Goal: Task Accomplishment & Management: Complete application form

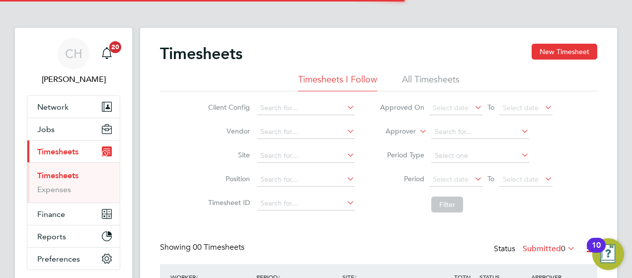
click at [411, 227] on div "Timesheets New Timesheet Timesheets I Follow All Timesheets Client Config Vendo…" at bounding box center [378, 194] width 437 height 301
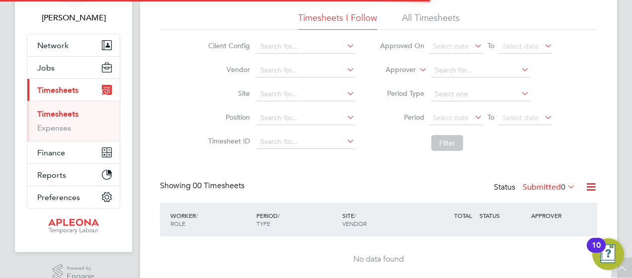
scroll to position [79, 0]
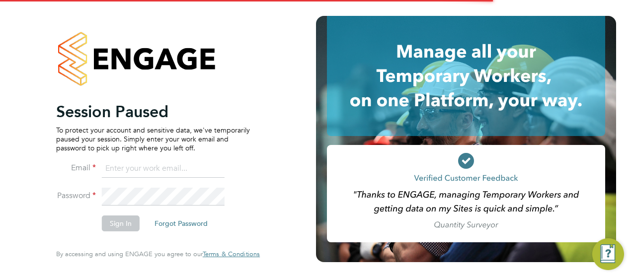
type input "[PERSON_NAME][EMAIL_ADDRESS][PERSON_NAME][DOMAIN_NAME]"
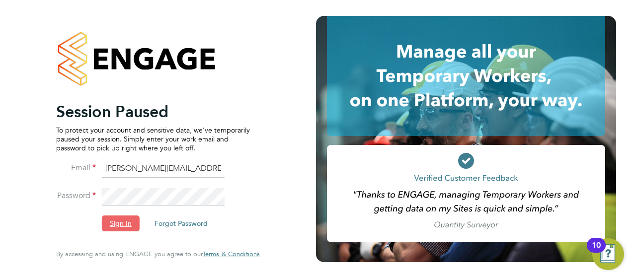
click at [118, 220] on button "Sign In" at bounding box center [121, 224] width 38 height 16
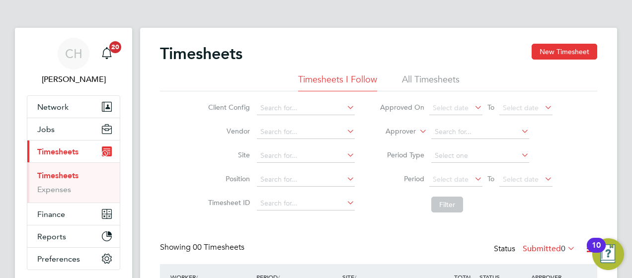
click at [75, 169] on ul "Timesheets Expenses" at bounding box center [73, 182] width 92 height 40
click at [180, 204] on div "Client Config Vendor Site Position Timesheet ID Approved On Select date To Sele…" at bounding box center [378, 154] width 437 height 126
click at [438, 79] on li "All Timesheets" at bounding box center [431, 83] width 58 height 18
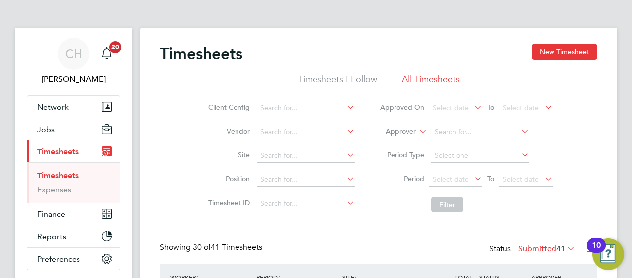
click at [323, 156] on input at bounding box center [306, 156] width 98 height 14
type input "STEM CELL"
click at [451, 200] on button "Filter" at bounding box center [447, 205] width 32 height 16
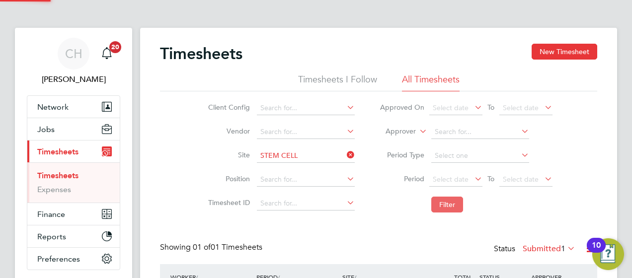
scroll to position [25, 86]
click at [378, 214] on li "Filter" at bounding box center [466, 205] width 198 height 26
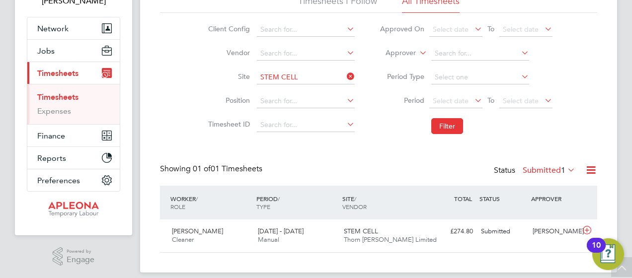
scroll to position [79, 0]
click at [255, 139] on div "Timesheets New Timesheet Timesheets I Follow All Timesheets Client Config Vendo…" at bounding box center [378, 108] width 437 height 288
click at [261, 143] on div "Timesheets New Timesheet Timesheets I Follow All Timesheets Client Config Vendo…" at bounding box center [378, 108] width 437 height 288
click at [576, 52] on div "Client Config Vendor Site STEM CELL Position Timesheet ID Approved On Select da…" at bounding box center [378, 75] width 437 height 126
click at [579, 109] on div "Client Config Vendor Site STEM CELL Position Timesheet ID Approved On Select da…" at bounding box center [378, 75] width 437 height 126
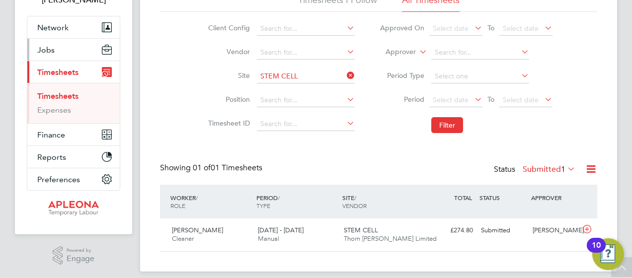
click at [47, 49] on span "Jobs" at bounding box center [45, 49] width 17 height 9
click at [174, 156] on div "Timesheets New Timesheet Timesheets I Follow All Timesheets Client Config Vendo…" at bounding box center [378, 108] width 437 height 288
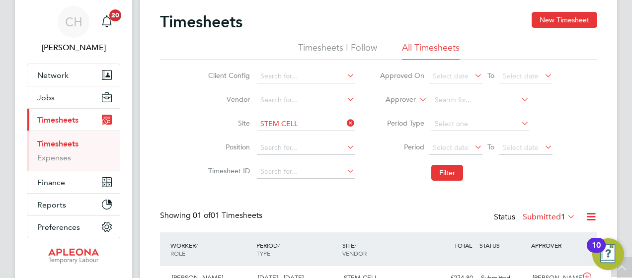
scroll to position [0, 0]
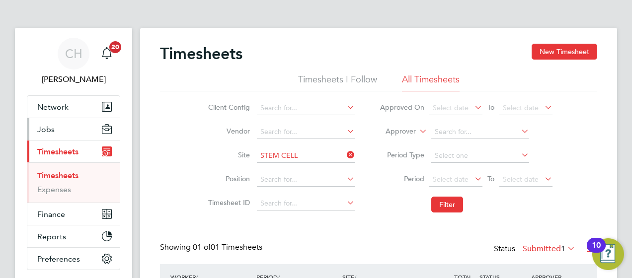
click at [37, 125] on span "Jobs" at bounding box center [45, 129] width 17 height 9
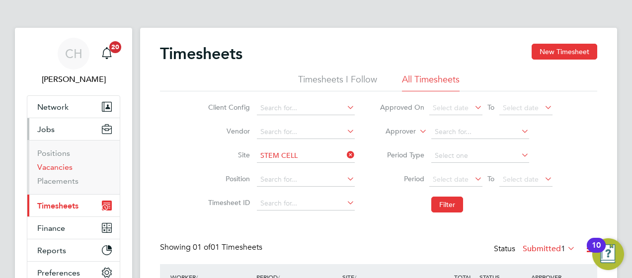
click at [67, 165] on link "Vacancies" at bounding box center [54, 166] width 35 height 9
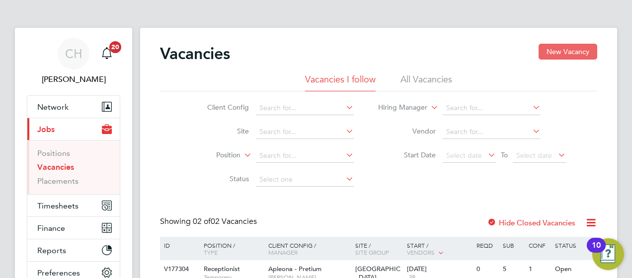
click at [568, 53] on button "New Vacancy" at bounding box center [567, 52] width 59 height 16
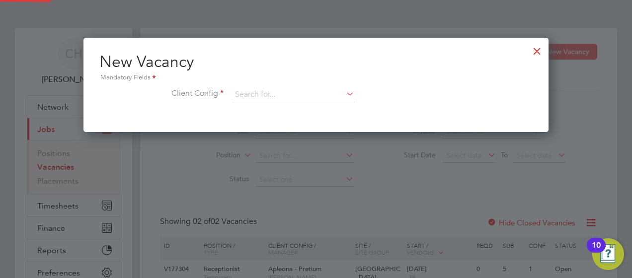
scroll to position [94, 465]
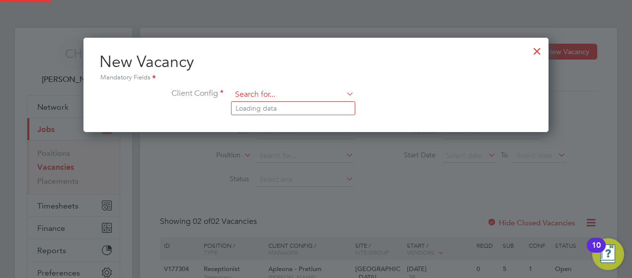
click at [319, 97] on input at bounding box center [292, 94] width 123 height 15
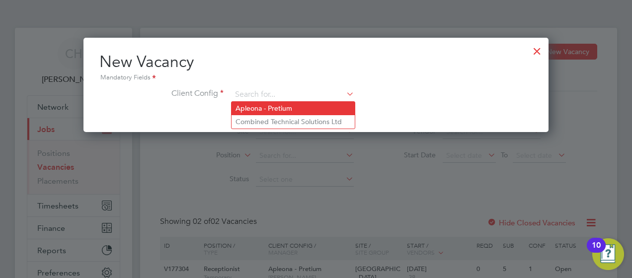
click at [277, 109] on li "Apleona - Pretium" at bounding box center [292, 108] width 123 height 13
type input "Apleona - Pretium"
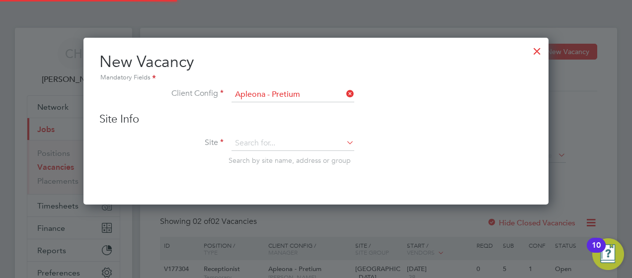
scroll to position [166, 465]
click at [313, 143] on input at bounding box center [292, 143] width 123 height 15
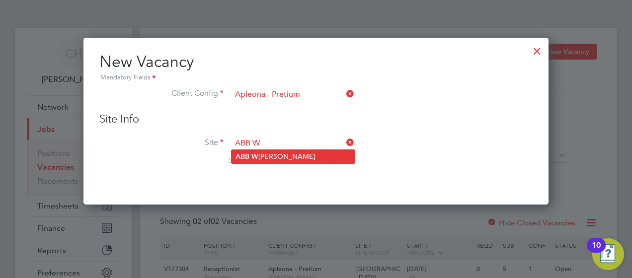
click at [267, 157] on li "ABB W arrington" at bounding box center [292, 156] width 123 height 13
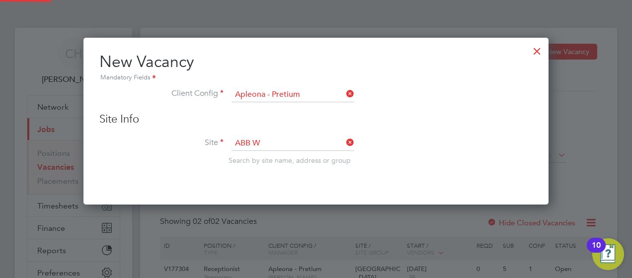
type input "ABB Warrington"
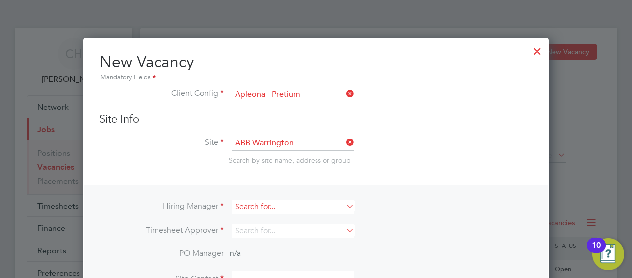
click at [304, 203] on input at bounding box center [292, 207] width 123 height 14
click at [275, 219] on li "Carl Hart" at bounding box center [293, 219] width 125 height 13
type input "[PERSON_NAME]"
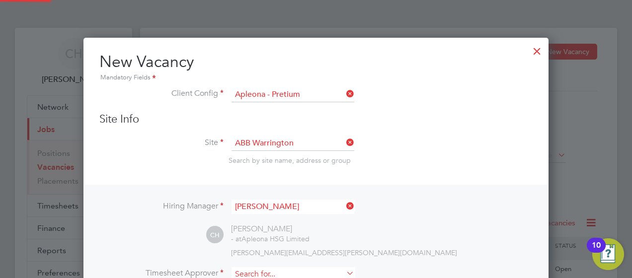
click at [290, 273] on input at bounding box center [292, 274] width 123 height 14
type input "michael"
click at [631, 54] on html "CH Carl Hart Notifications 20 Applications: Network Sites Workers Current page:…" at bounding box center [316, 185] width 632 height 371
click at [374, 268] on li "Timesheet Approver" at bounding box center [315, 279] width 433 height 24
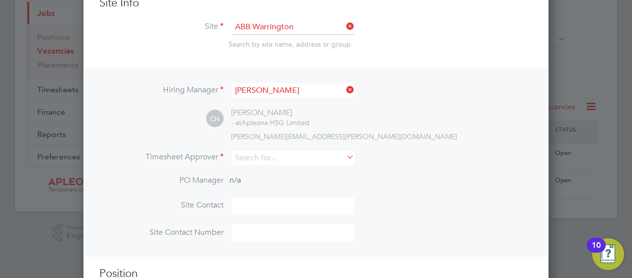
scroll to position [119, 0]
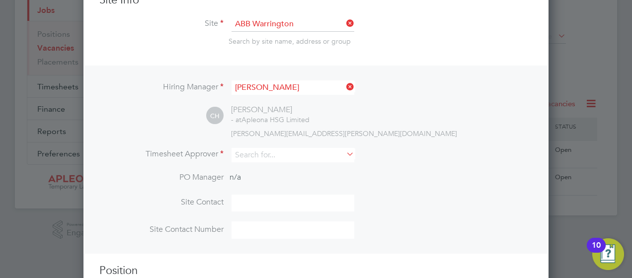
click at [344, 155] on icon at bounding box center [344, 154] width 0 height 14
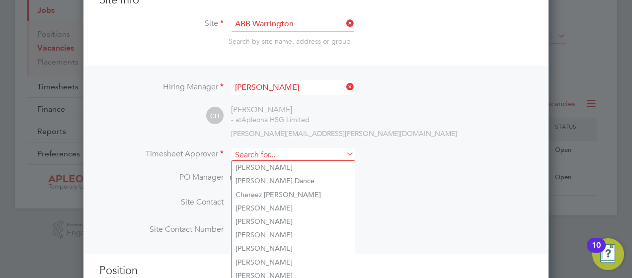
click at [313, 152] on input at bounding box center [292, 155] width 123 height 14
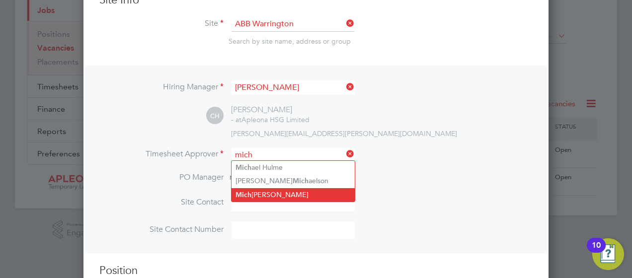
click at [271, 192] on li "Mich ael Haycock" at bounding box center [292, 194] width 123 height 13
type input "Michael Haycock"
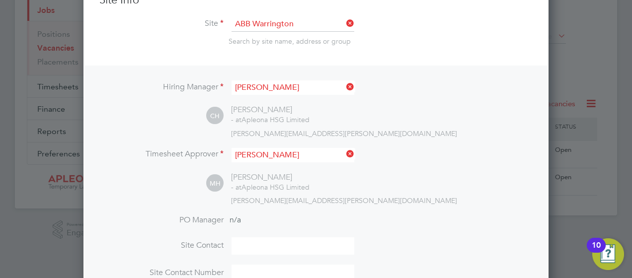
click at [262, 239] on input at bounding box center [292, 245] width 123 height 17
type input "Michael Haycock"
click at [378, 225] on li "PO Manager n/a" at bounding box center [315, 226] width 433 height 22
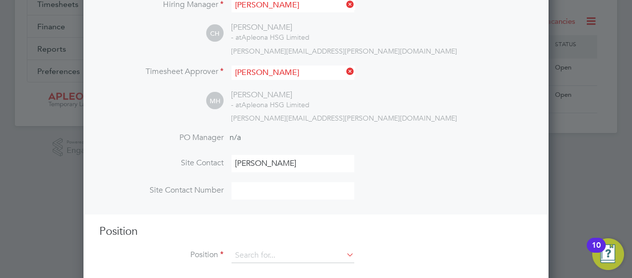
scroll to position [215, 0]
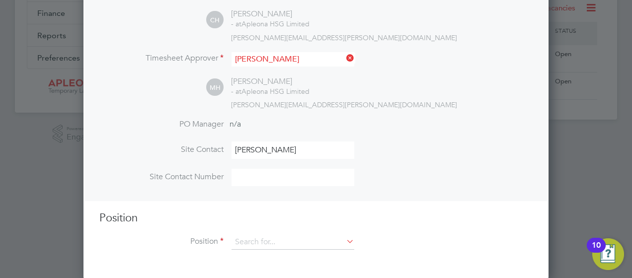
click at [344, 237] on icon at bounding box center [344, 241] width 0 height 14
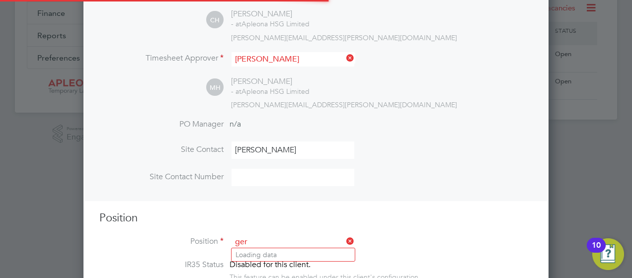
scroll to position [1414, 465]
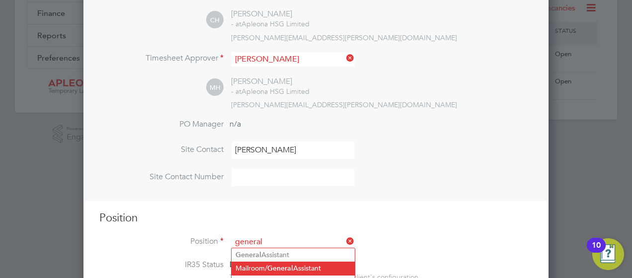
click at [312, 266] on li "Mailroom/ General Assistant" at bounding box center [292, 268] width 123 height 13
type input "Mailroom/General Assistant"
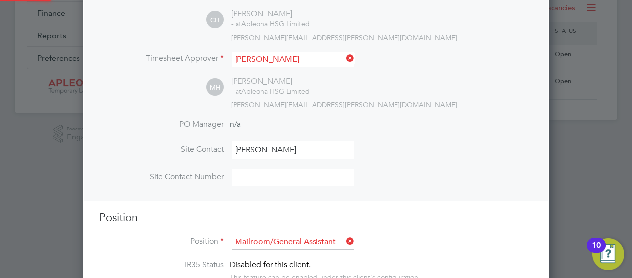
type textarea "The Mailroom/ General Assistant role incudes responsibility for incoming and ou…"
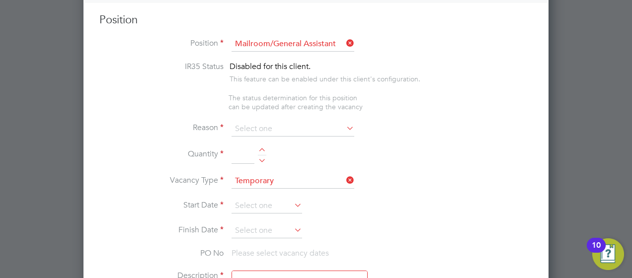
scroll to position [414, 0]
click at [344, 126] on icon at bounding box center [344, 128] width 0 height 14
click at [344, 122] on icon at bounding box center [344, 128] width 0 height 14
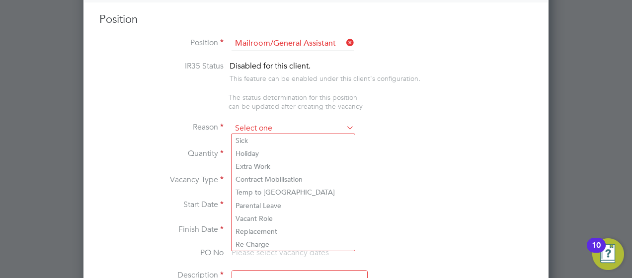
click at [305, 130] on input at bounding box center [292, 128] width 123 height 15
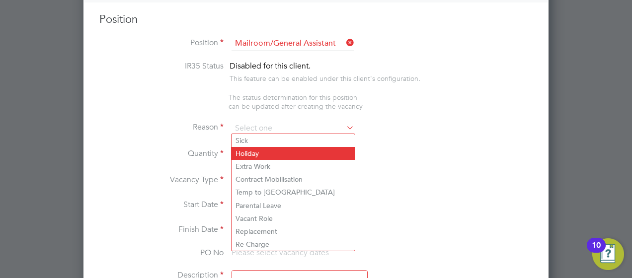
click at [272, 152] on li "Holiday" at bounding box center [292, 153] width 123 height 13
type input "Holiday"
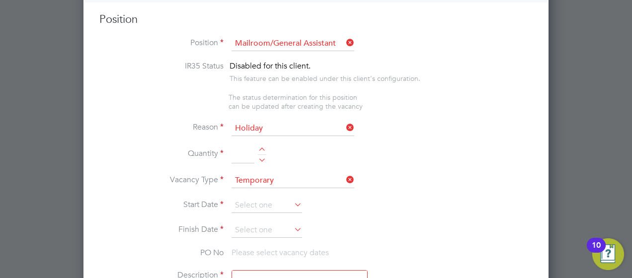
click at [242, 155] on input at bounding box center [242, 155] width 23 height 18
click at [247, 153] on input "1" at bounding box center [242, 155] width 23 height 18
type input "1"
click at [315, 155] on li "Quantity 1" at bounding box center [315, 160] width 433 height 28
click at [292, 206] on icon at bounding box center [292, 205] width 0 height 14
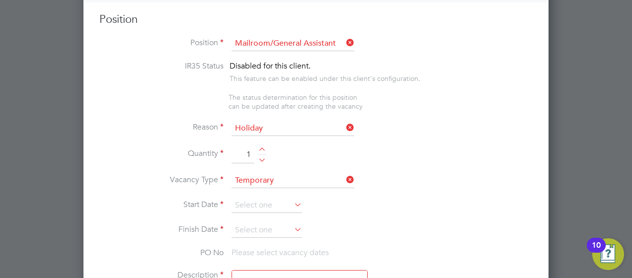
scroll to position [341, 0]
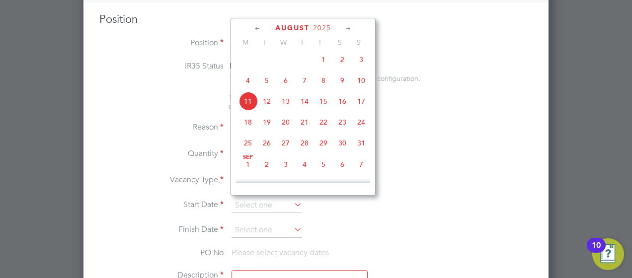
click at [323, 106] on span "15" at bounding box center [323, 101] width 19 height 19
type input "15 Aug 2025"
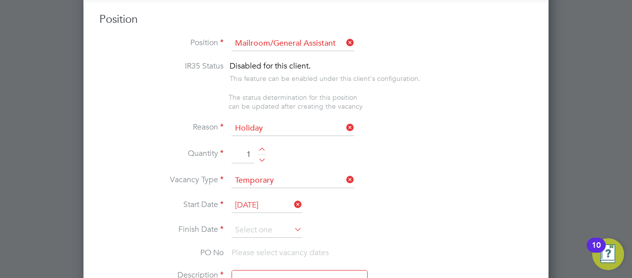
click at [292, 225] on icon at bounding box center [292, 230] width 0 height 14
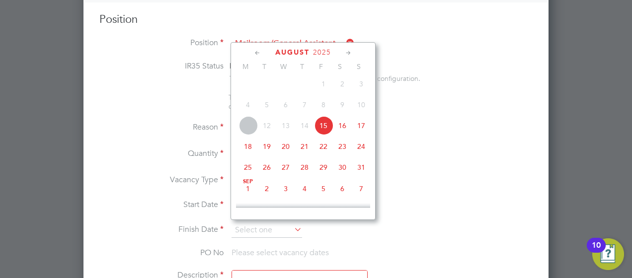
click at [322, 152] on span "22" at bounding box center [323, 146] width 19 height 19
type input "22 Aug 2025"
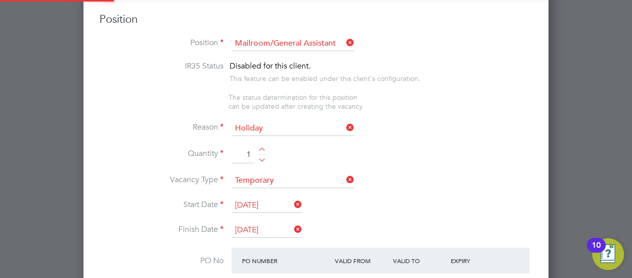
scroll to position [1481, 465]
click at [379, 201] on li "Start Date 15 Aug 2025" at bounding box center [315, 210] width 433 height 25
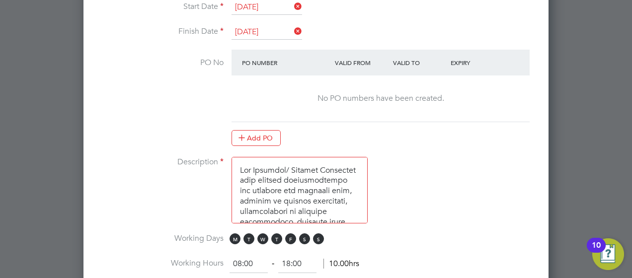
scroll to position [612, 0]
click at [348, 206] on textarea at bounding box center [299, 189] width 136 height 67
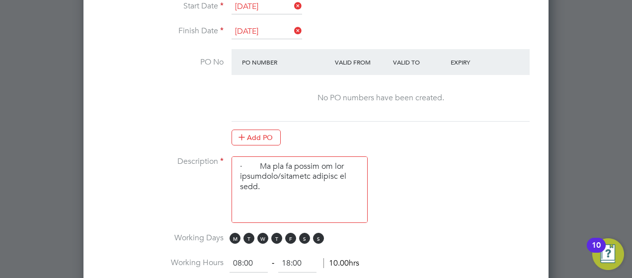
scroll to position [933, 0]
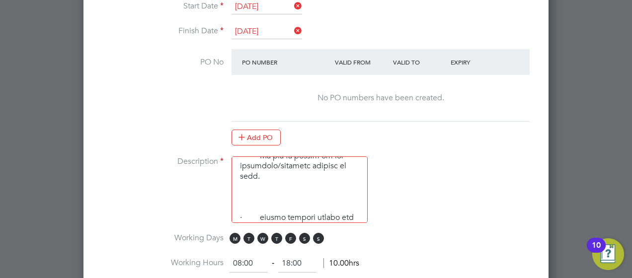
click at [391, 233] on li "Working Days M T W T F S S" at bounding box center [315, 244] width 433 height 22
click at [305, 233] on span "S" at bounding box center [304, 238] width 11 height 11
click at [315, 233] on span "S" at bounding box center [318, 238] width 11 height 11
click at [291, 260] on input "18:00" at bounding box center [297, 264] width 38 height 18
type input "16:00"
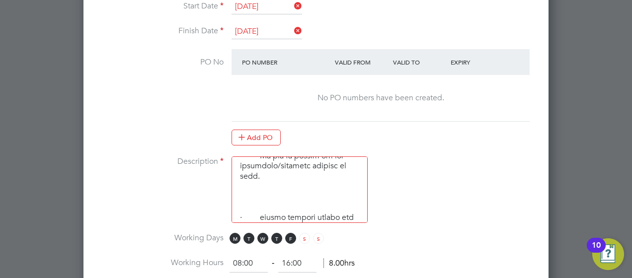
click at [398, 249] on li "Working Days M T W T F S S" at bounding box center [315, 244] width 433 height 22
click at [365, 239] on li "Working Days M T W T F S S" at bounding box center [315, 244] width 433 height 22
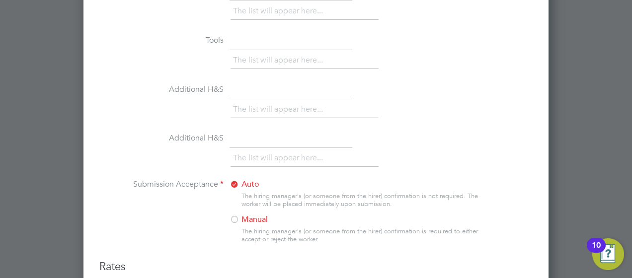
scroll to position [930, 0]
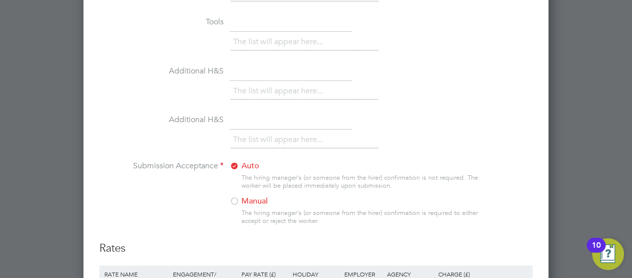
click at [238, 197] on div at bounding box center [234, 202] width 10 height 10
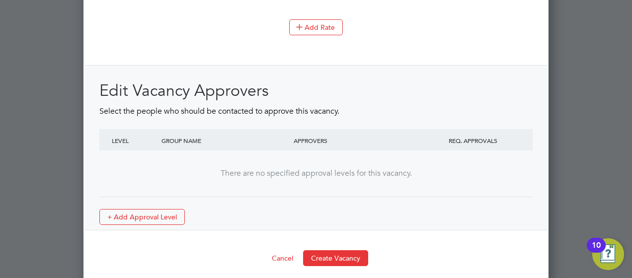
scroll to position [1240, 0]
click at [327, 250] on button "Create Vacancy" at bounding box center [335, 257] width 65 height 16
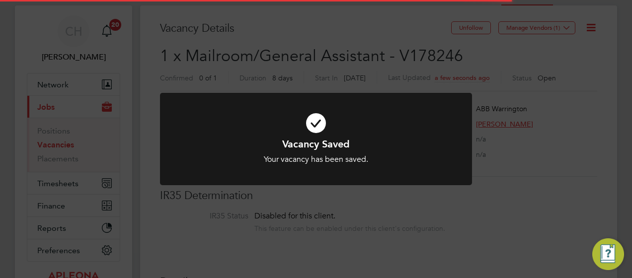
scroll to position [29, 86]
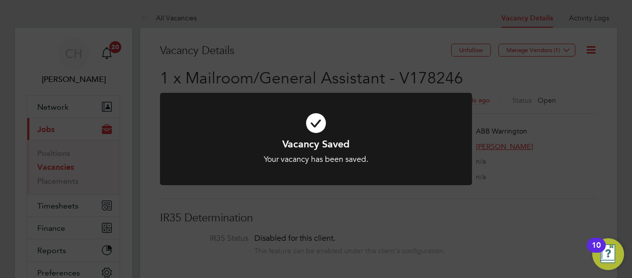
click at [547, 78] on div "Vacancy Saved Your vacancy has been saved. Cancel Okay" at bounding box center [316, 139] width 632 height 278
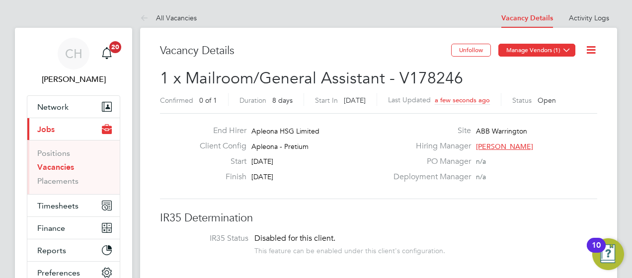
click at [563, 49] on icon at bounding box center [566, 49] width 7 height 7
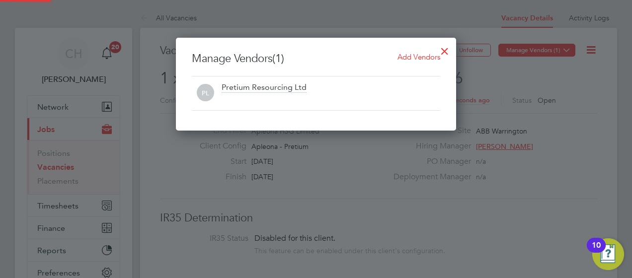
scroll to position [93, 280]
click at [408, 59] on span "Add Vendors" at bounding box center [418, 56] width 43 height 9
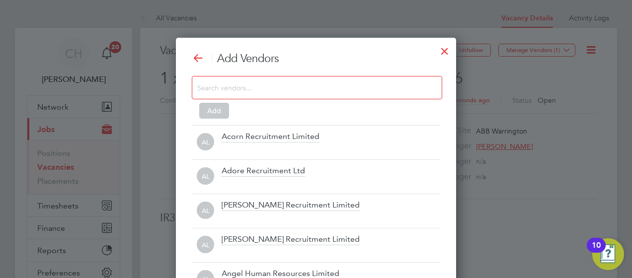
scroll to position [278, 280]
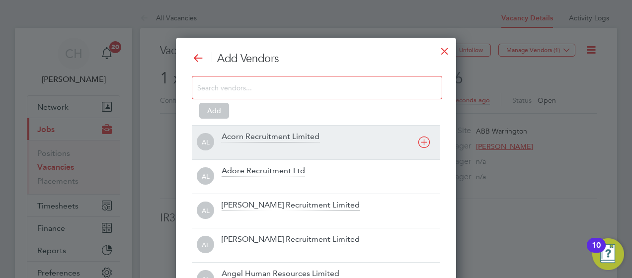
click at [249, 145] on div at bounding box center [331, 149] width 219 height 10
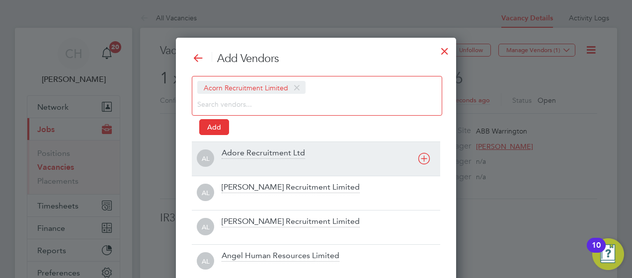
scroll to position [295, 280]
click at [249, 145] on div "AL Adore Recruitment Ltd" at bounding box center [316, 159] width 248 height 34
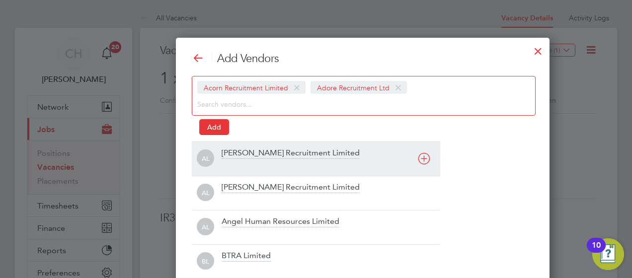
scroll to position [295, 358]
click at [249, 145] on div "AL Alex Young Recruitment Limited" at bounding box center [316, 159] width 248 height 34
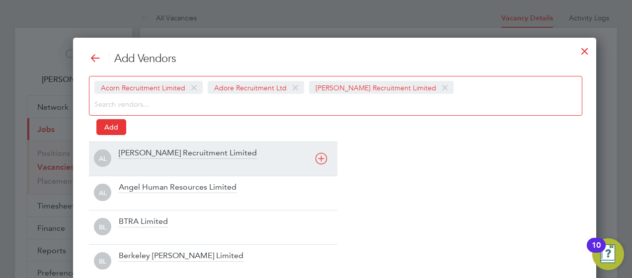
scroll to position [295, 486]
click at [247, 151] on div "Alice Rose Recruitment Limited" at bounding box center [228, 159] width 219 height 22
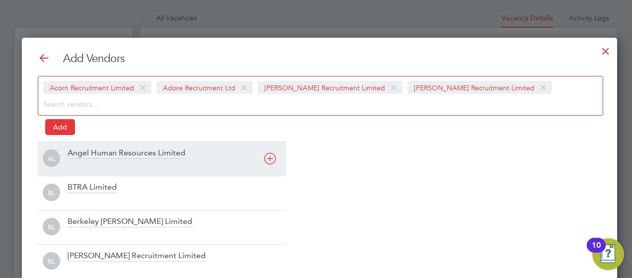
scroll to position [295, 602]
click at [247, 151] on div "Angel Human Resources Limited" at bounding box center [177, 159] width 219 height 22
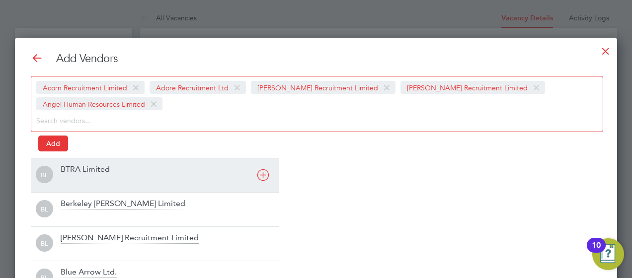
scroll to position [311, 602]
click at [247, 151] on div "Add Vendors Acorn Recruitment Limited Adore Recruitment Ltd Alex Young Recruitm…" at bounding box center [316, 191] width 570 height 278
click at [221, 174] on div "BTRA Limited" at bounding box center [170, 175] width 219 height 22
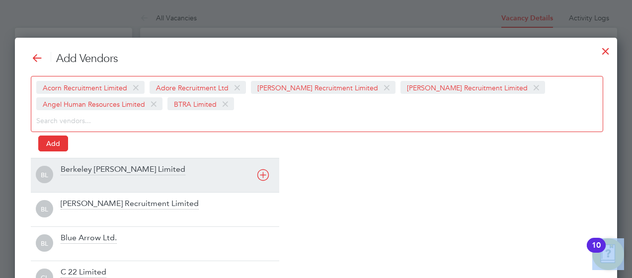
click at [221, 174] on div "Berkeley Scott Limited" at bounding box center [170, 175] width 219 height 22
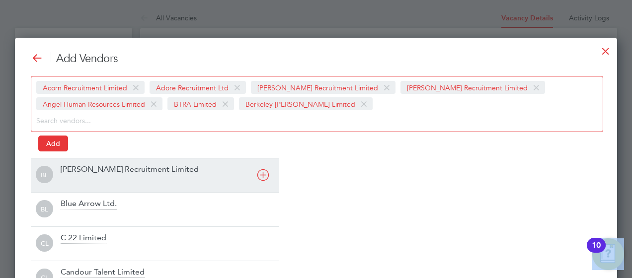
click at [220, 175] on div "Berry Recruitment Limited" at bounding box center [170, 175] width 219 height 22
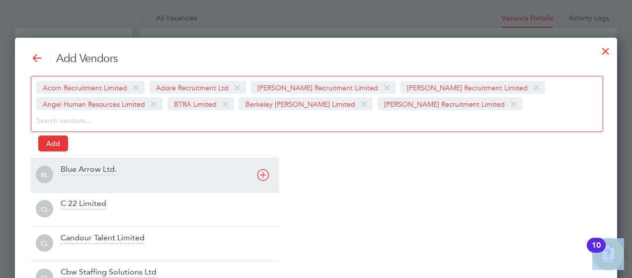
click at [220, 175] on div "Blue Arrow Ltd." at bounding box center [170, 175] width 219 height 22
click at [220, 175] on div "C 22 Limited" at bounding box center [170, 175] width 219 height 22
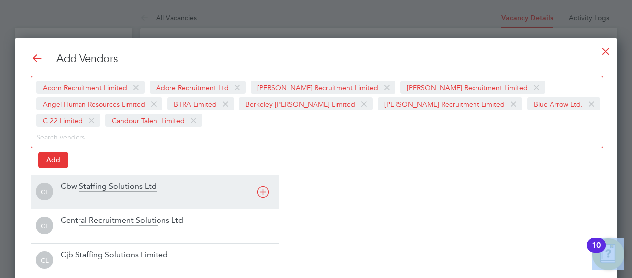
scroll to position [5, 5]
click at [220, 175] on div "CL Cbw Staffing Solutions Ltd" at bounding box center [155, 192] width 248 height 34
click at [220, 175] on div "CL Central Recruitment Solutions Ltd" at bounding box center [155, 192] width 248 height 34
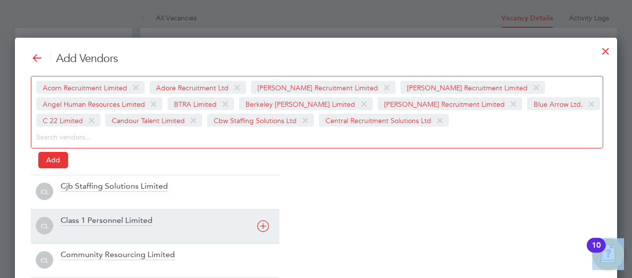
click at [198, 210] on div "CL Class 1 Personnel Limited" at bounding box center [155, 226] width 248 height 34
click at [198, 210] on div "CL Community Resourcing Limited" at bounding box center [155, 226] width 248 height 34
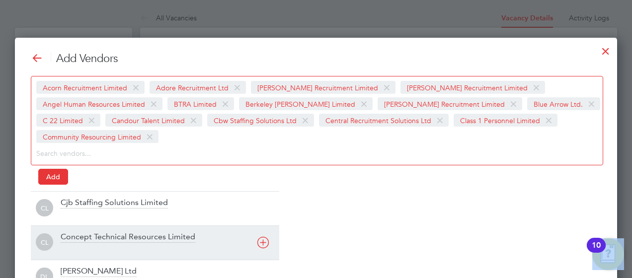
click at [198, 210] on div at bounding box center [170, 215] width 219 height 10
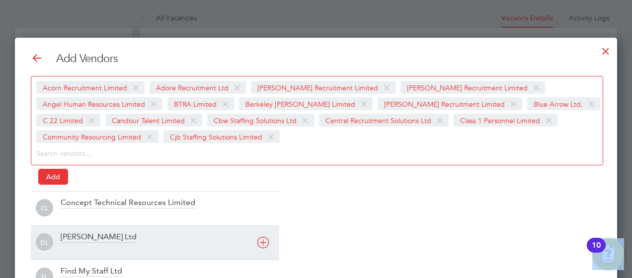
click at [198, 210] on div at bounding box center [170, 215] width 219 height 10
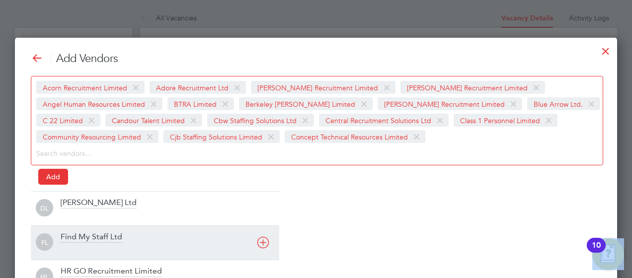
click at [198, 210] on div at bounding box center [170, 215] width 219 height 10
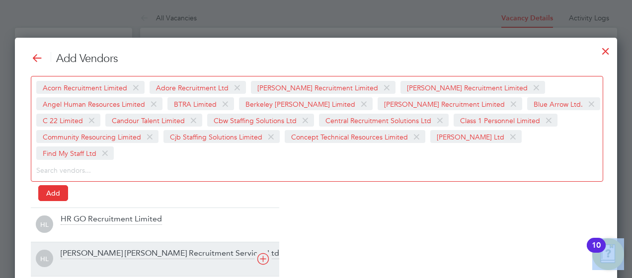
click at [198, 227] on div at bounding box center [170, 232] width 219 height 10
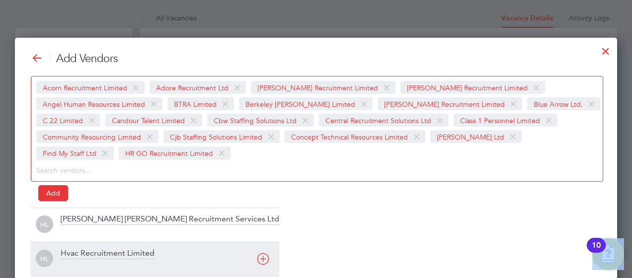
click at [198, 210] on div "HL Hamilton Rowe Recruitment Services Ltd" at bounding box center [155, 225] width 248 height 34
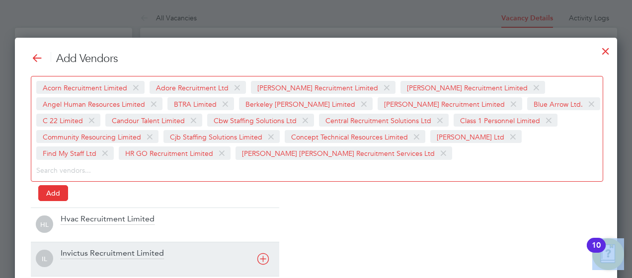
click at [198, 210] on div "HL Hvac Recruitment Limited" at bounding box center [155, 225] width 248 height 34
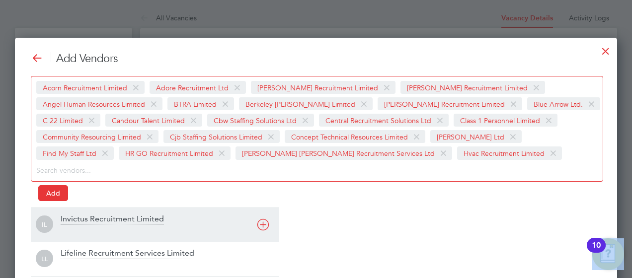
click at [198, 210] on div "IL Invictus Recruitment Limited" at bounding box center [155, 225] width 248 height 34
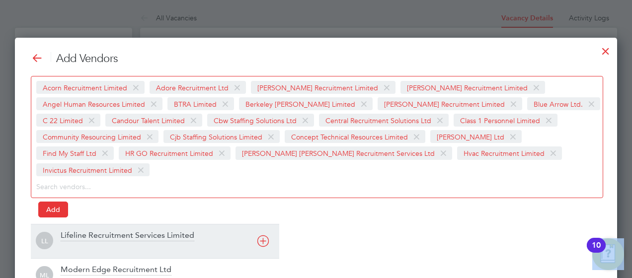
click at [198, 224] on div "LL Lifeline Recruitment Services Limited" at bounding box center [155, 241] width 248 height 34
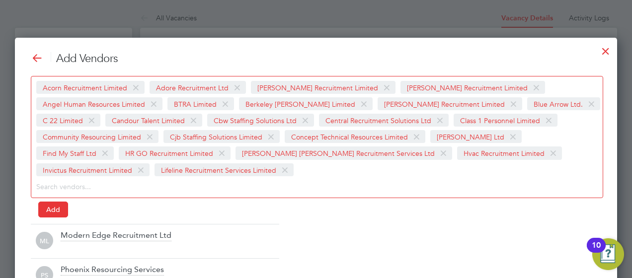
click at [182, 222] on div "Add Vendors Acorn Recruitment Limited Adore Recruitment Ltd Alex Young Recruitm…" at bounding box center [316, 224] width 570 height 344
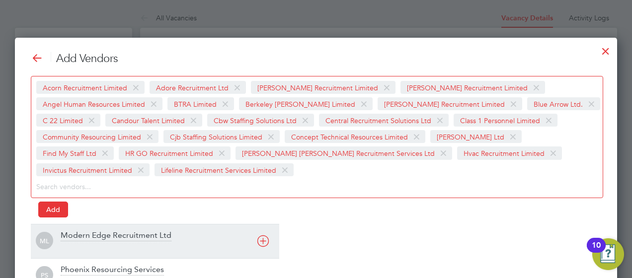
click at [158, 244] on div at bounding box center [170, 248] width 219 height 10
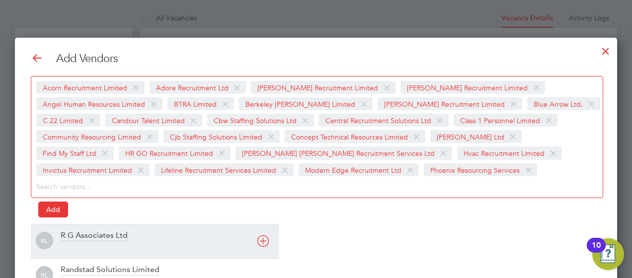
click at [158, 244] on div at bounding box center [170, 248] width 219 height 10
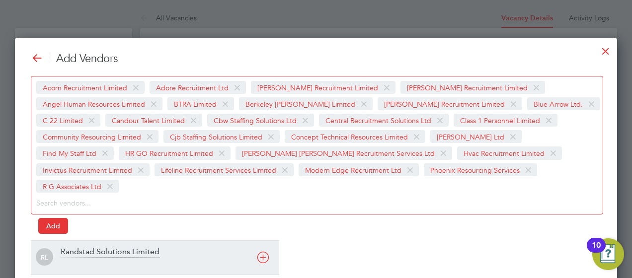
click at [158, 259] on div at bounding box center [170, 264] width 219 height 10
click at [158, 244] on div "RL Recruitment Solutions Workforce Limited" at bounding box center [155, 257] width 248 height 34
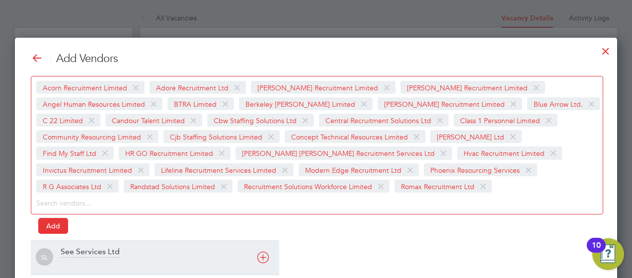
click at [158, 244] on div "SL See Services Ltd" at bounding box center [155, 257] width 248 height 34
click at [158, 244] on div "SL Skilled Careers Ltd" at bounding box center [155, 257] width 248 height 34
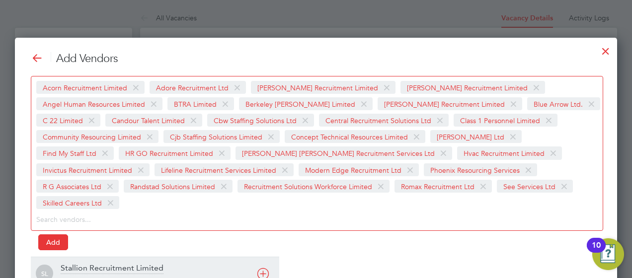
click at [139, 263] on div "Stallion Recruitment Limited" at bounding box center [170, 274] width 219 height 22
click at [139, 258] on div "TL Team Support Staff Limited" at bounding box center [155, 274] width 248 height 34
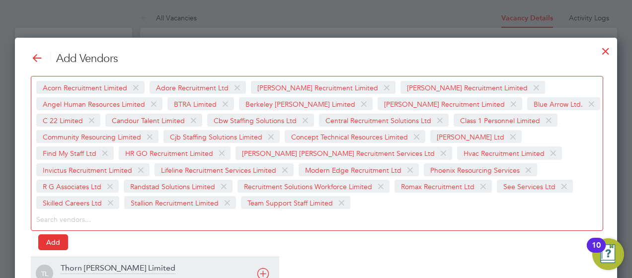
click at [139, 258] on div "TL Thorn Baker Limited" at bounding box center [155, 274] width 248 height 34
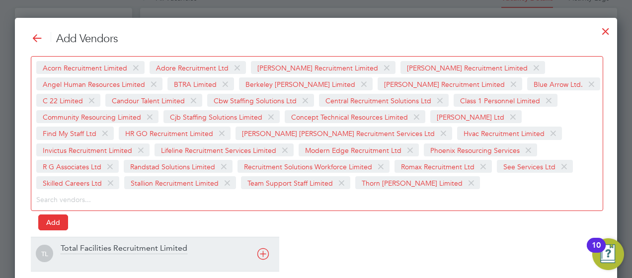
click at [139, 258] on div at bounding box center [170, 261] width 219 height 10
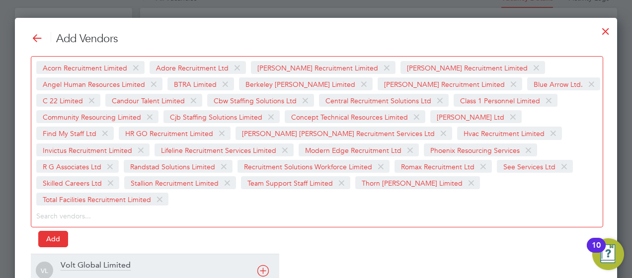
click at [139, 272] on div at bounding box center [170, 277] width 219 height 10
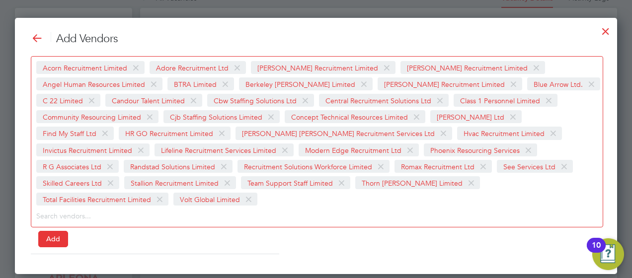
click at [139, 258] on div at bounding box center [316, 139] width 632 height 278
click at [54, 231] on button "Add" at bounding box center [53, 239] width 30 height 16
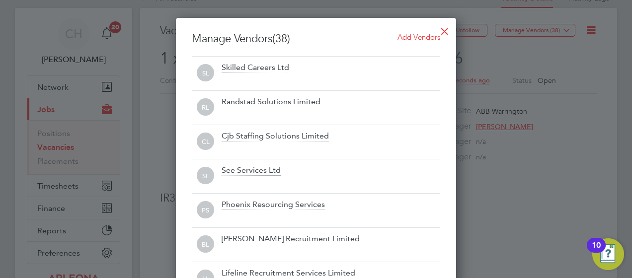
click at [445, 30] on div at bounding box center [445, 29] width 18 height 18
